Goal: Task Accomplishment & Management: Manage account settings

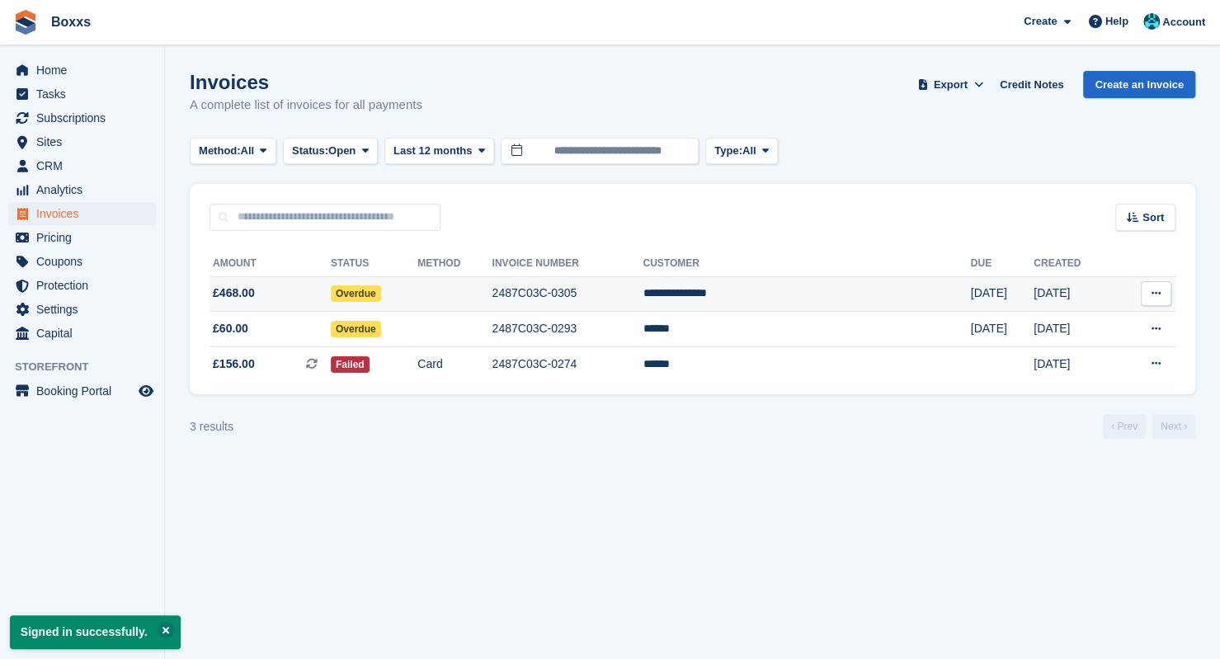
click at [492, 295] on td at bounding box center [454, 293] width 74 height 35
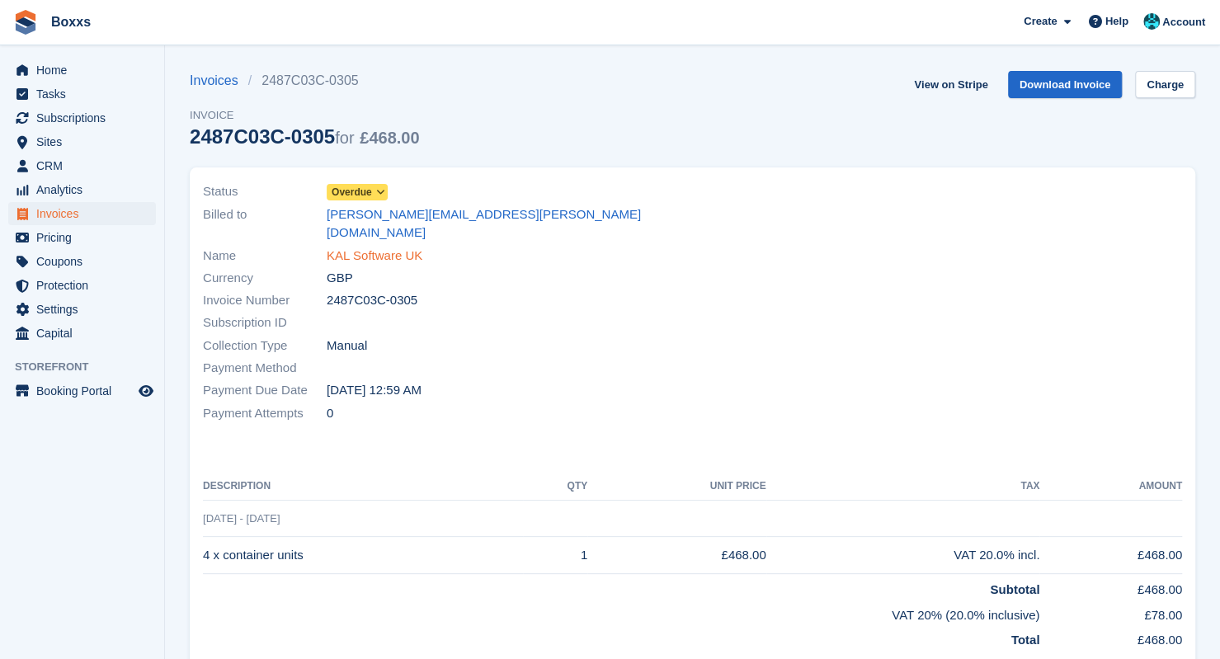
click at [371, 247] on link "KAL Software UK" at bounding box center [375, 256] width 96 height 19
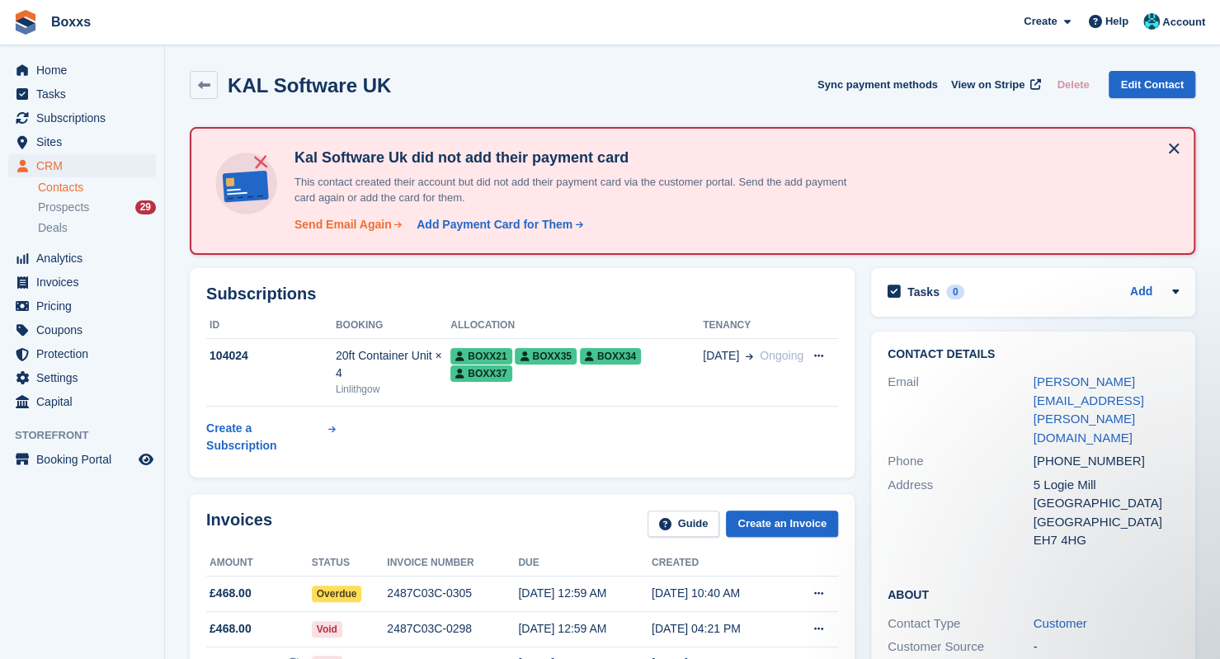
click at [338, 222] on div "Send Email Again" at bounding box center [342, 224] width 97 height 17
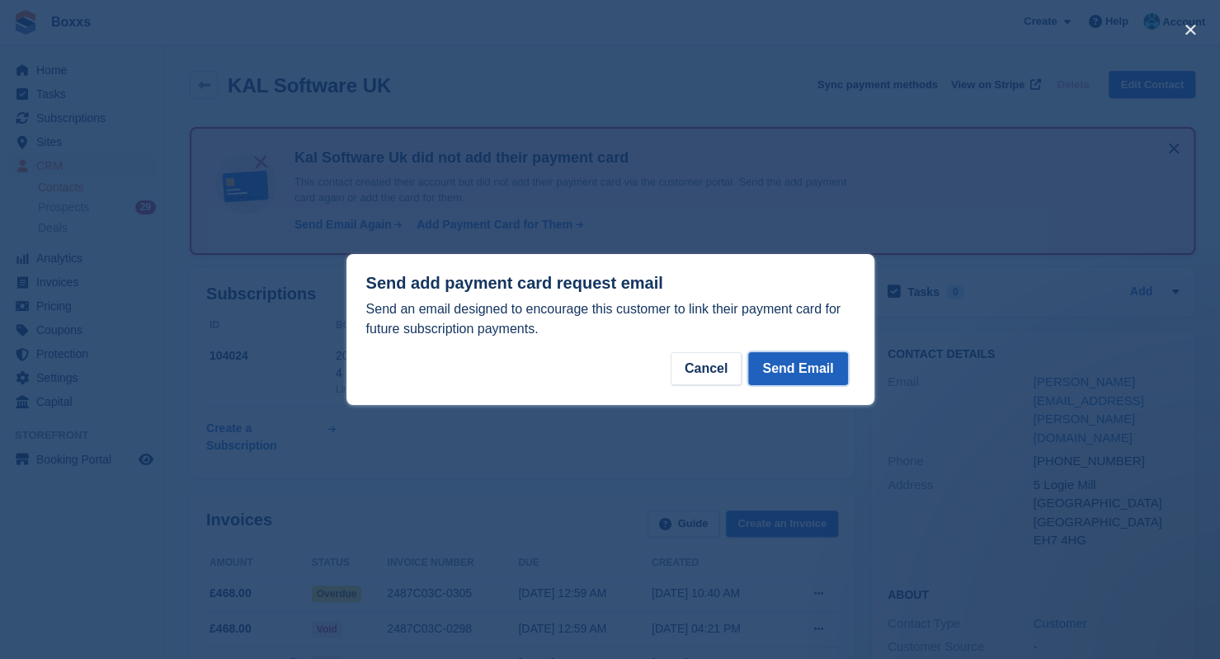
click at [788, 371] on button "Send Email" at bounding box center [797, 368] width 99 height 33
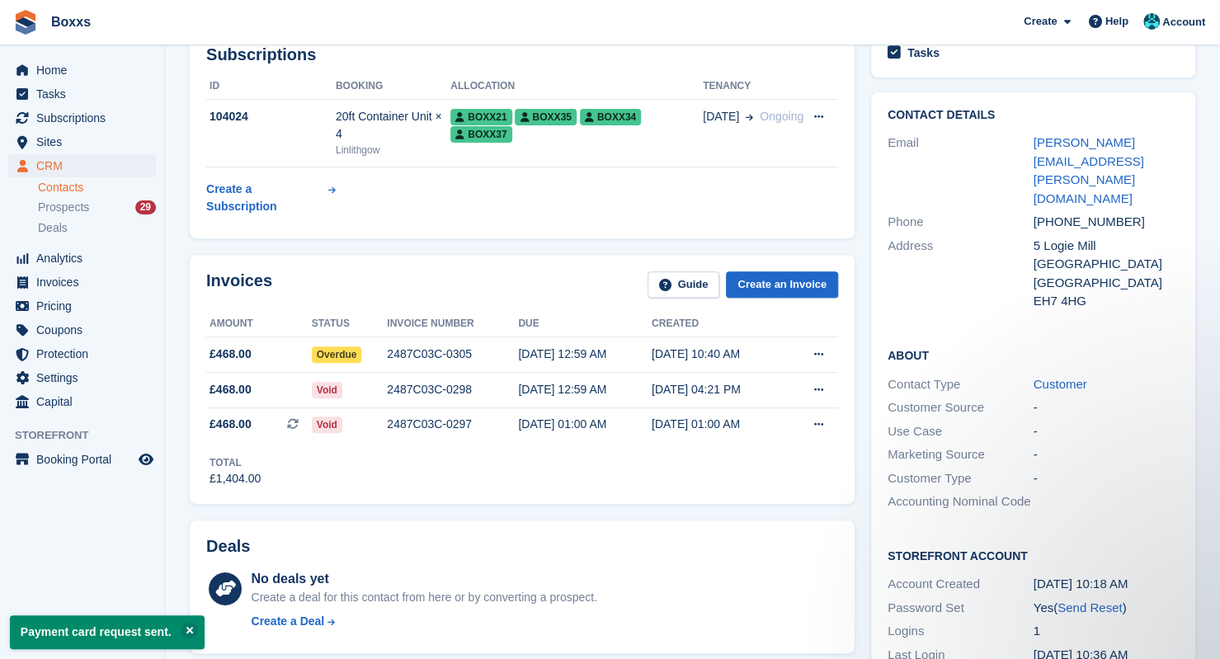
scroll to position [247, 0]
